Goal: Task Accomplishment & Management: Use online tool/utility

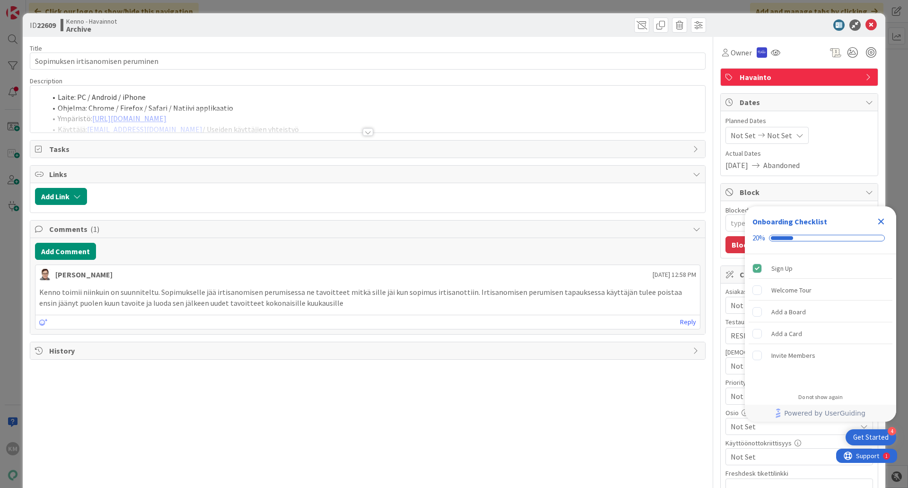
type textarea "x"
click at [365, 132] on div at bounding box center [368, 132] width 10 height 8
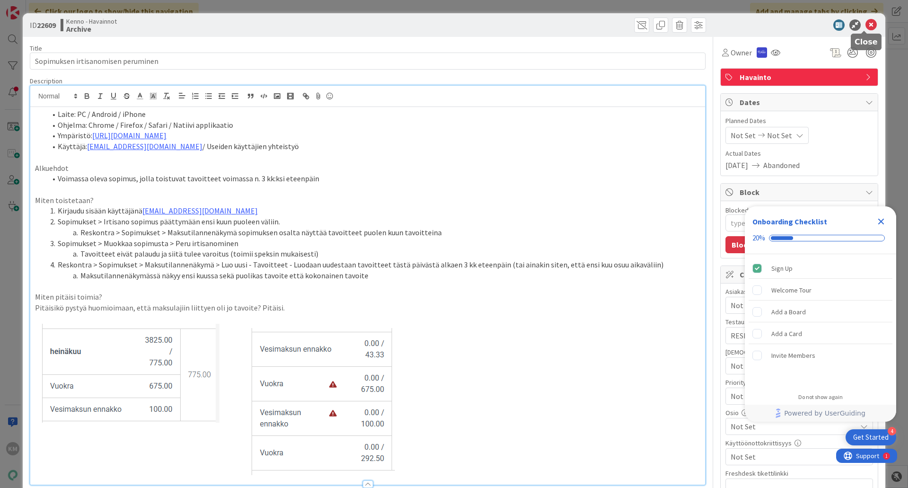
click at [865, 26] on icon at bounding box center [870, 24] width 11 height 11
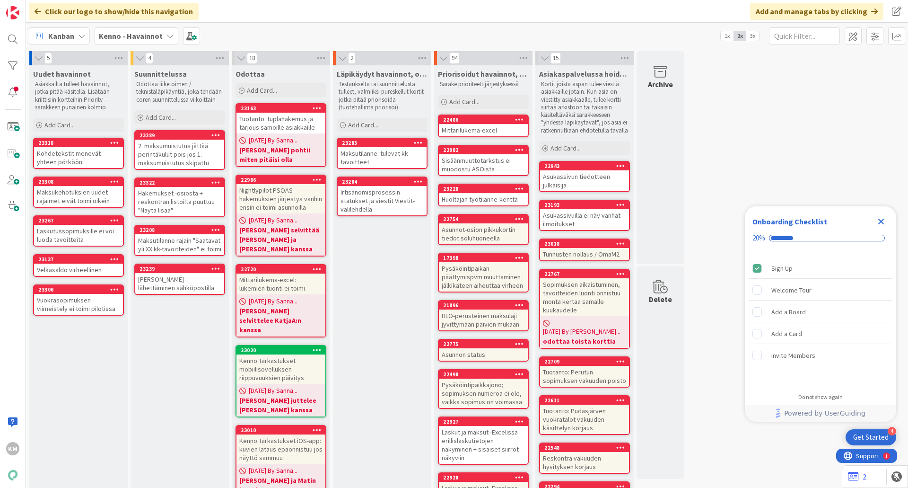
click at [144, 38] on b "Kenno - Havainnot" at bounding box center [131, 35] width 64 height 9
